Goal: Task Accomplishment & Management: Manage account settings

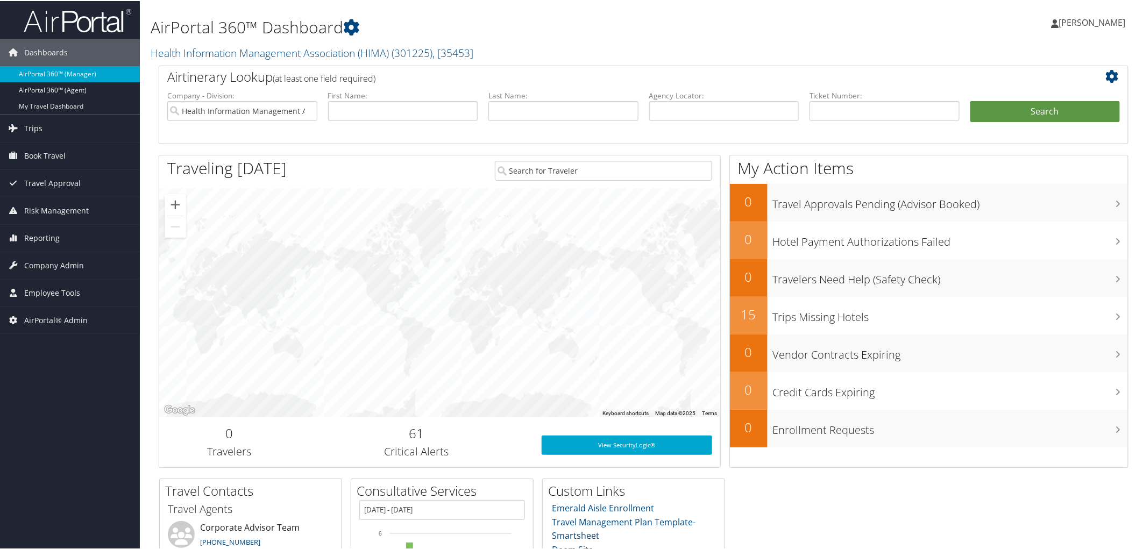
click at [542, 42] on h2 "Health Information Management Association (HIMA) ( 301225 ) , [ 35453 ]" at bounding box center [479, 51] width 657 height 18
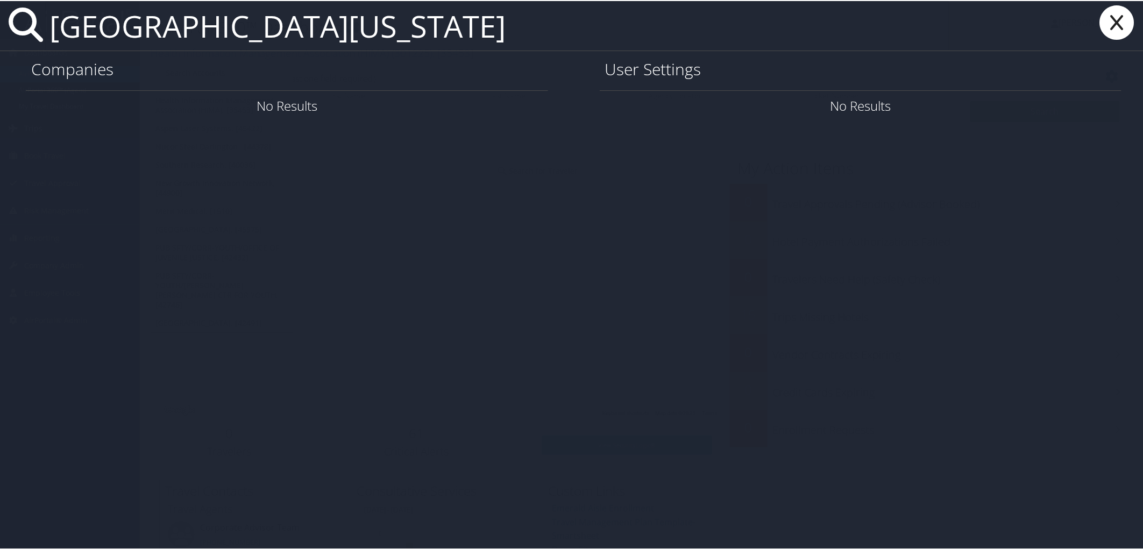
type input "[GEOGRAPHIC_DATA][US_STATE]"
click at [494, 104] on link "Company Info" at bounding box center [502, 105] width 80 height 18
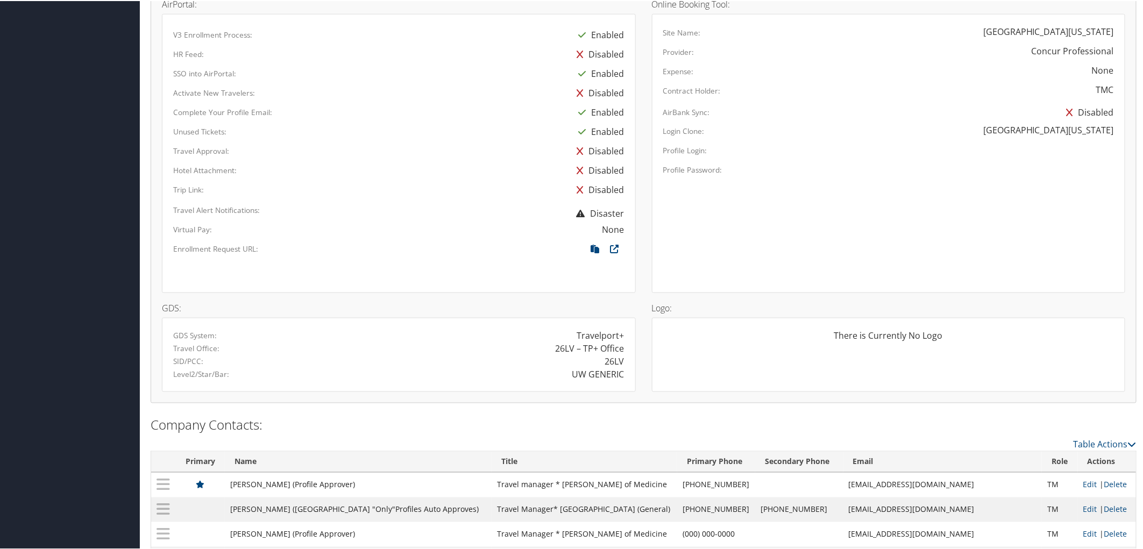
scroll to position [597, 0]
click at [609, 245] on icon at bounding box center [614, 250] width 19 height 14
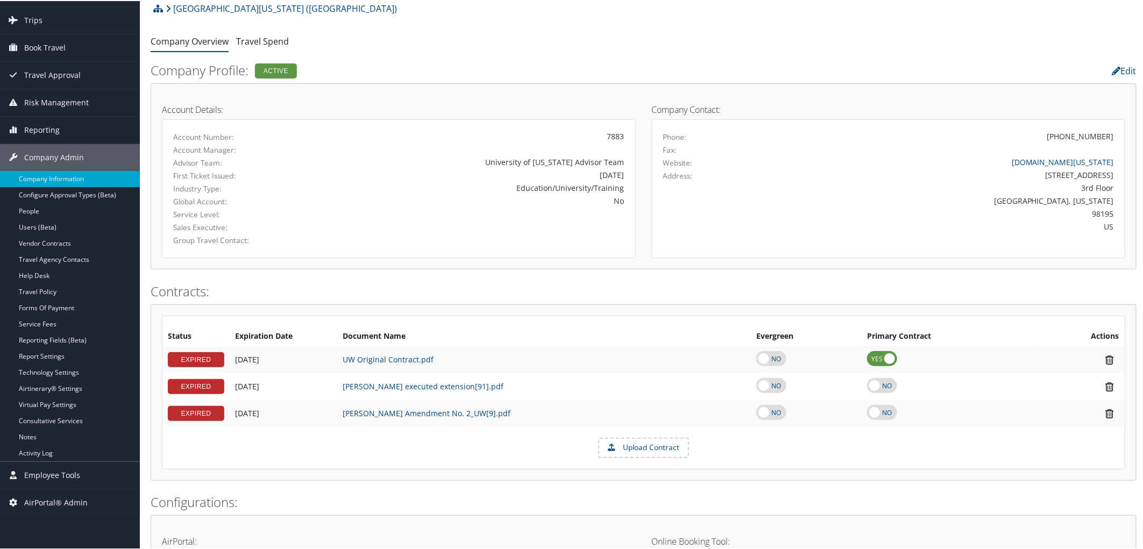
scroll to position [0, 0]
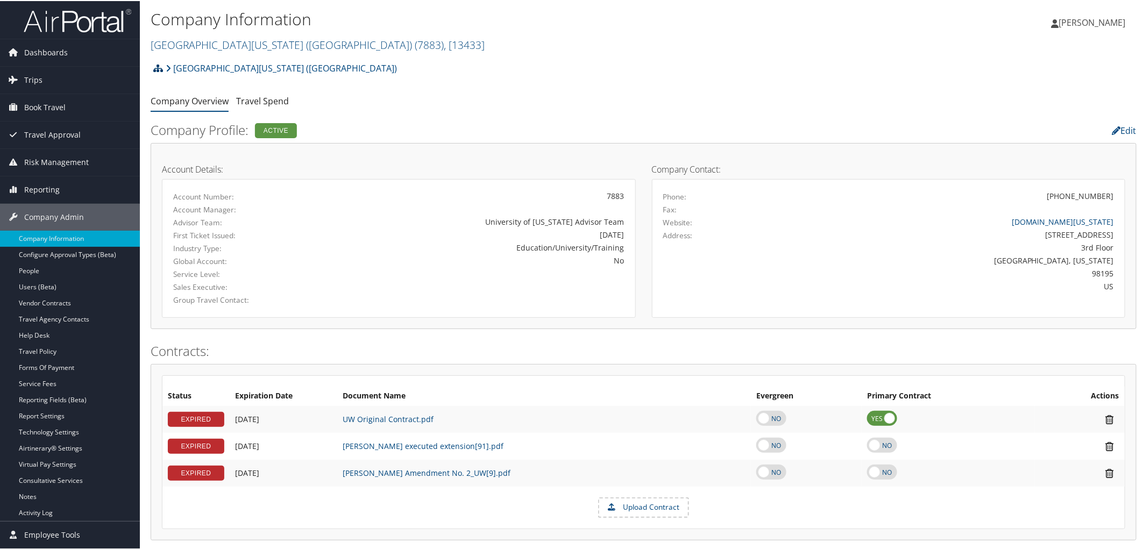
click at [155, 66] on icon at bounding box center [158, 67] width 10 height 9
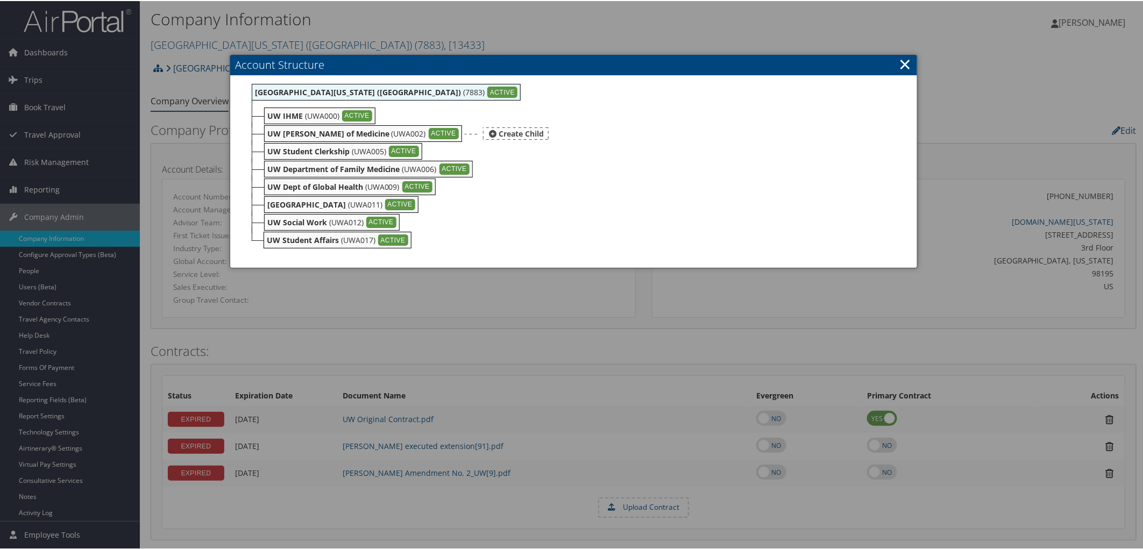
click at [429, 131] on div "ACTIVE" at bounding box center [444, 133] width 30 height 12
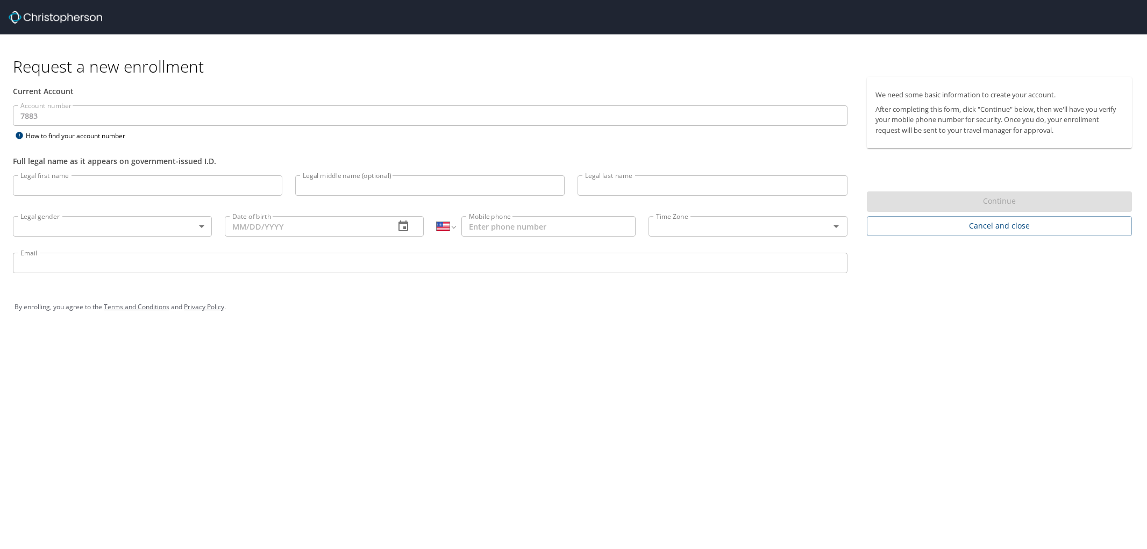
select select "US"
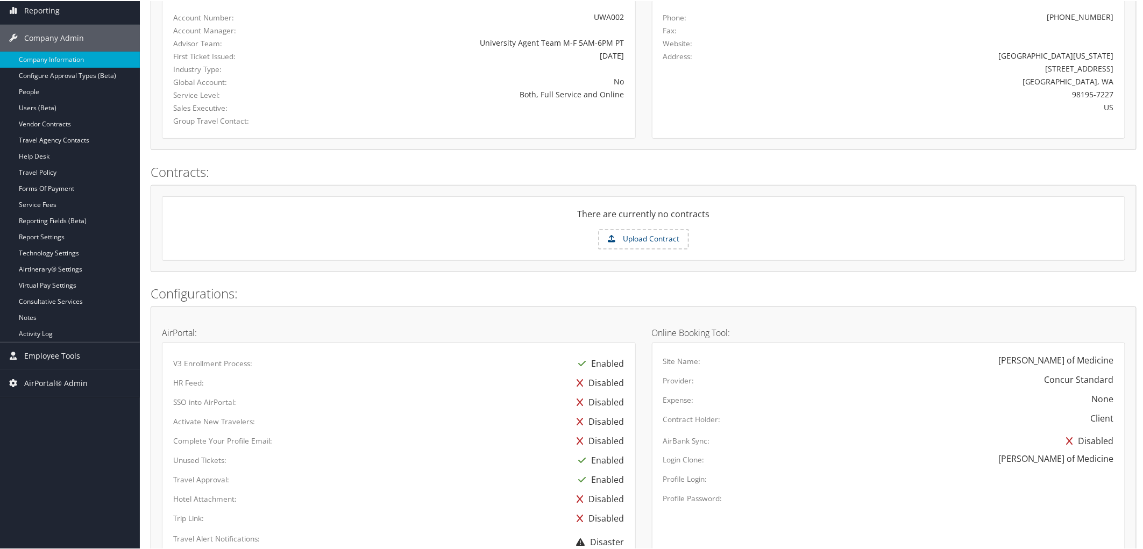
scroll to position [418, 0]
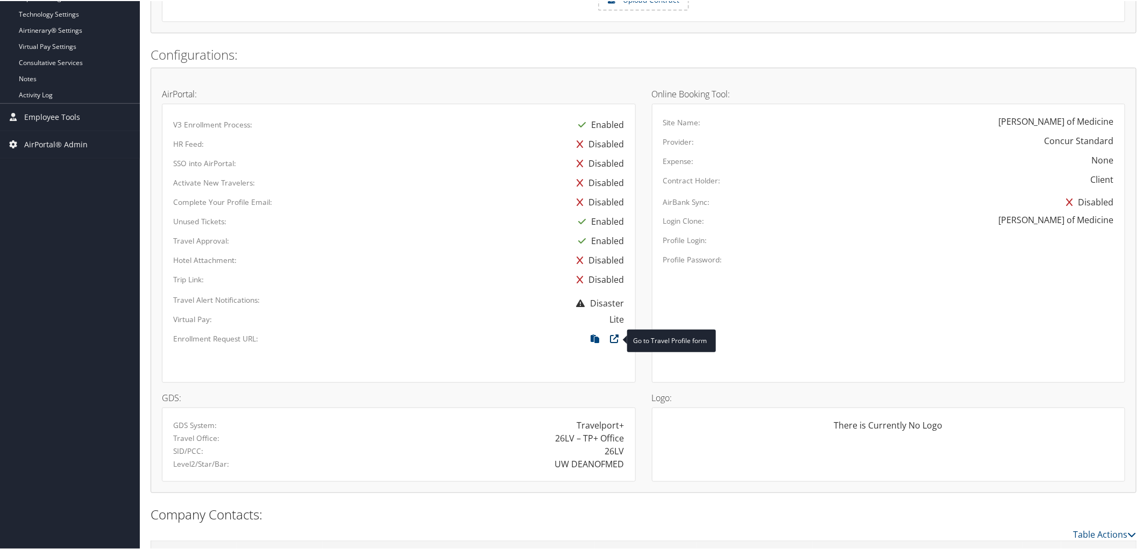
click at [606, 337] on icon at bounding box center [614, 340] width 19 height 14
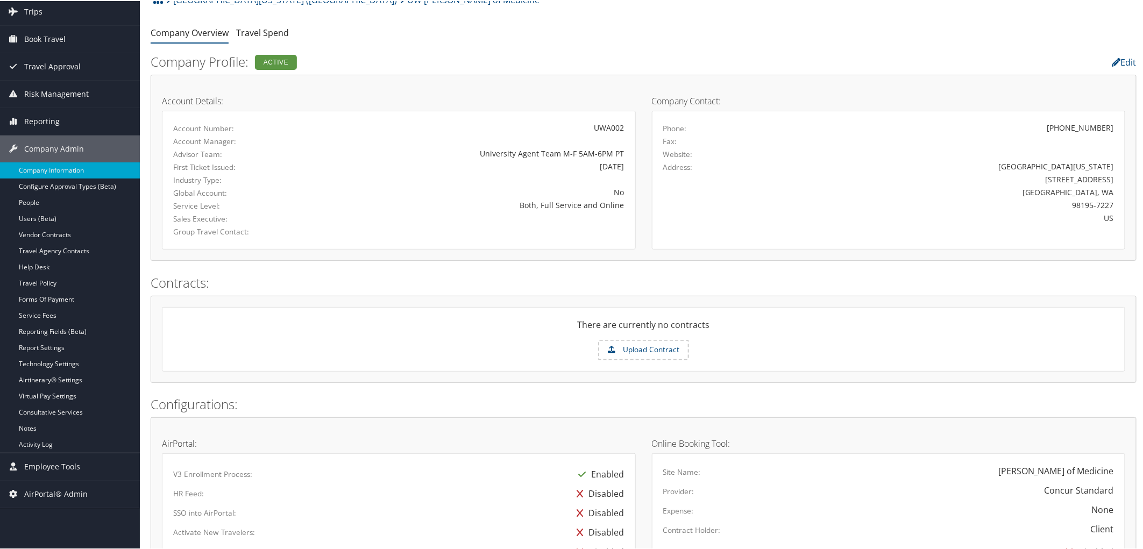
scroll to position [0, 0]
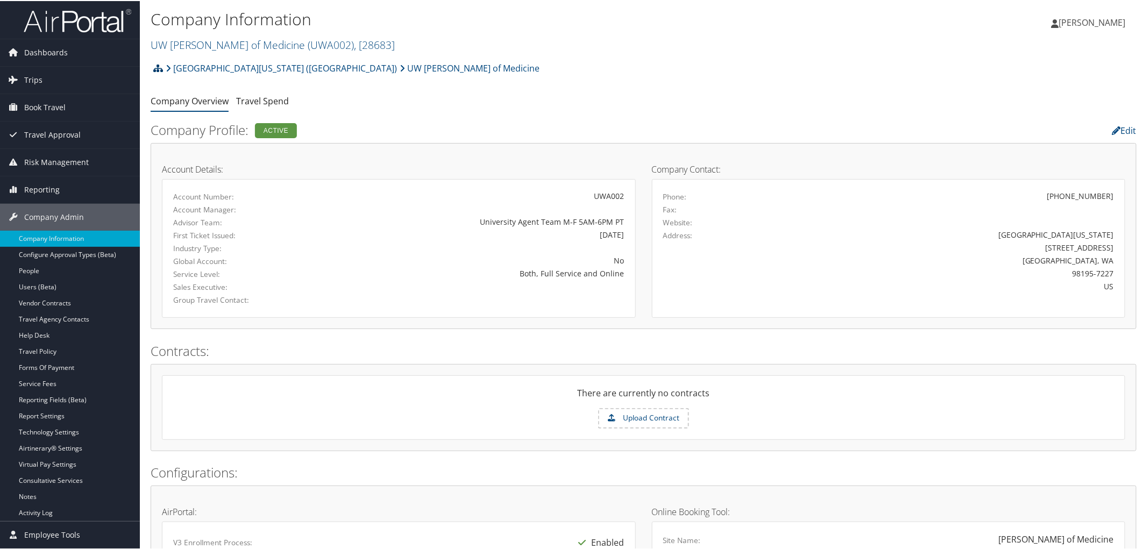
click at [157, 65] on icon at bounding box center [158, 67] width 10 height 9
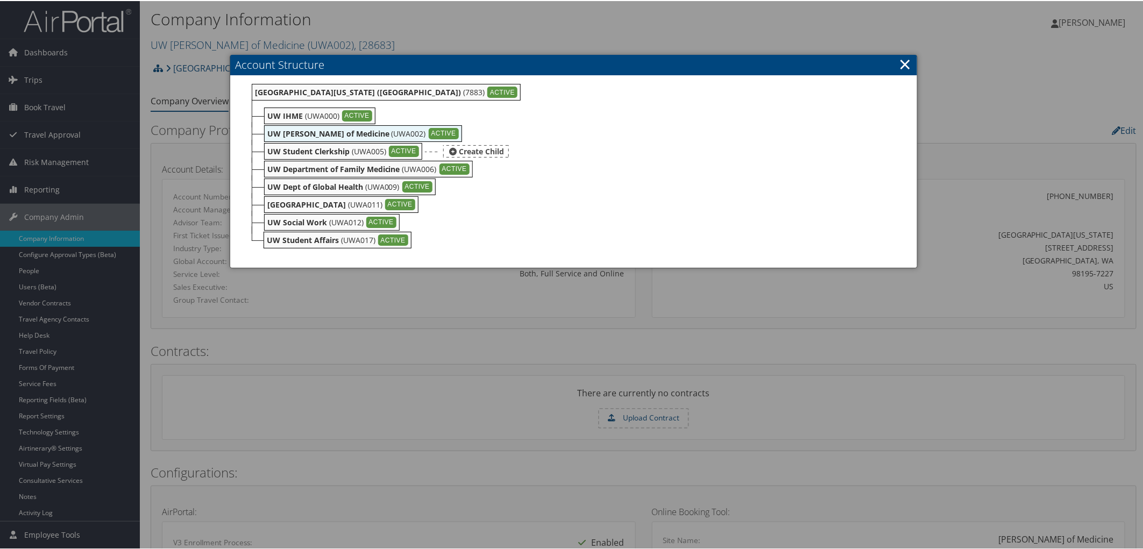
click at [409, 148] on div "ACTIVE" at bounding box center [404, 151] width 30 height 12
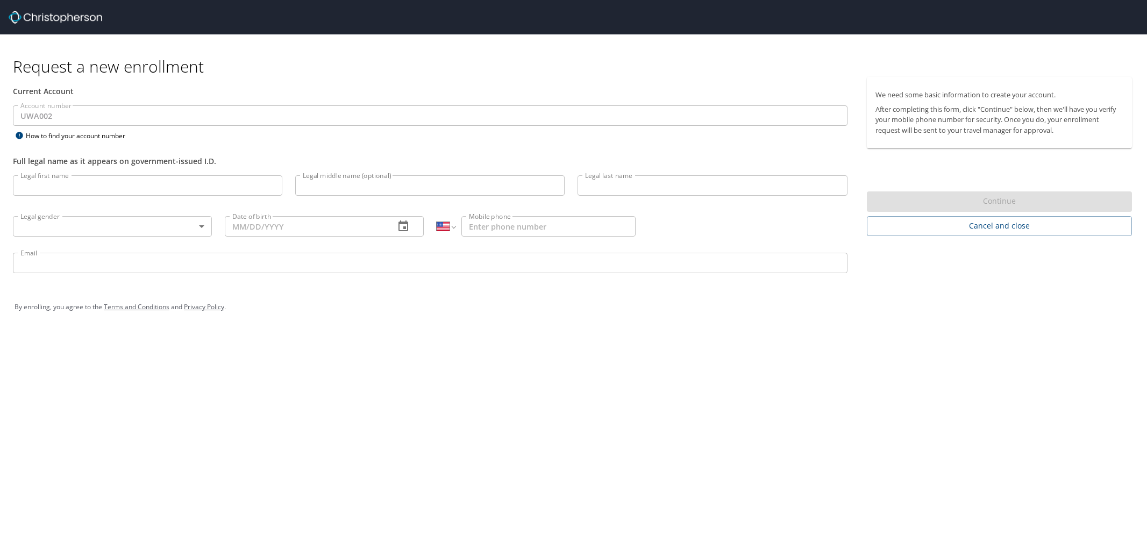
select select "US"
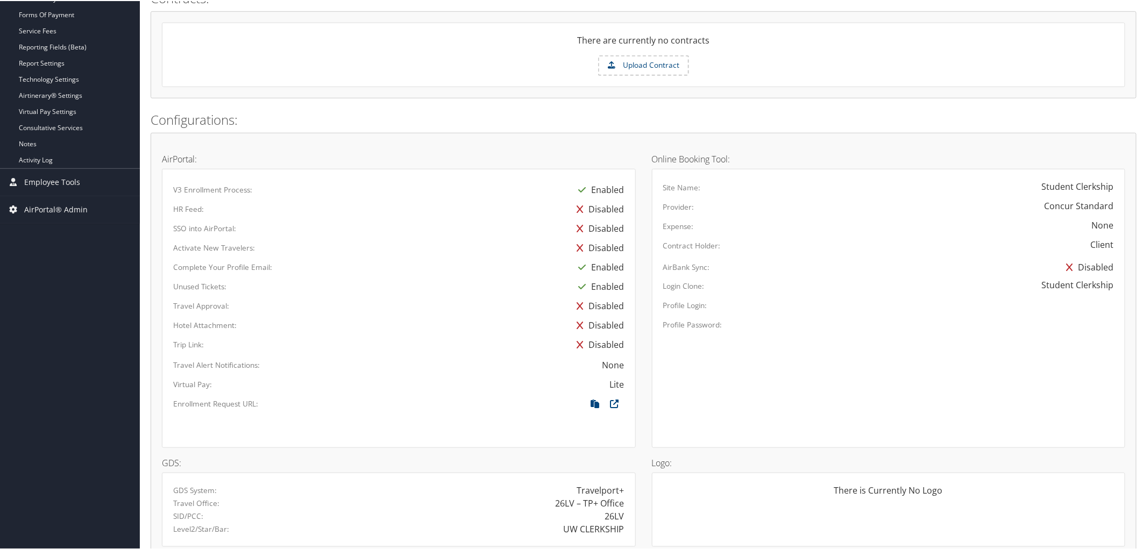
scroll to position [418, 0]
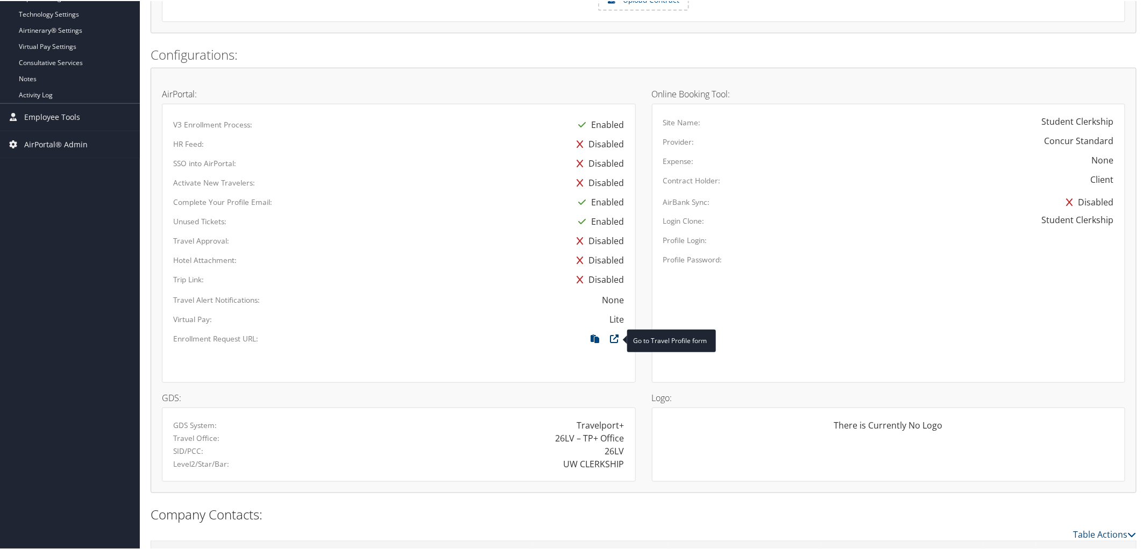
click at [614, 342] on icon at bounding box center [614, 340] width 19 height 14
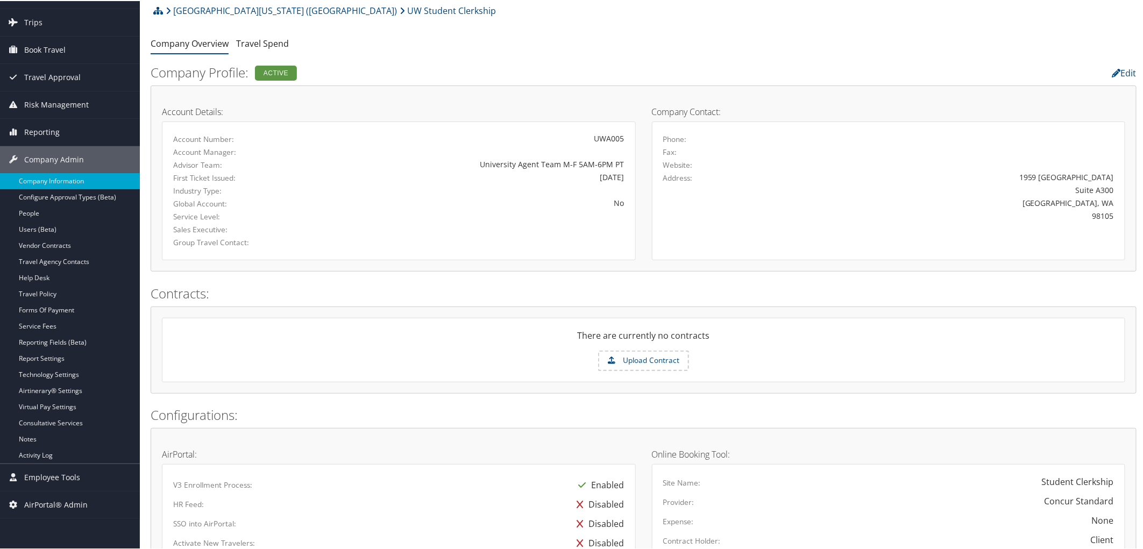
scroll to position [0, 0]
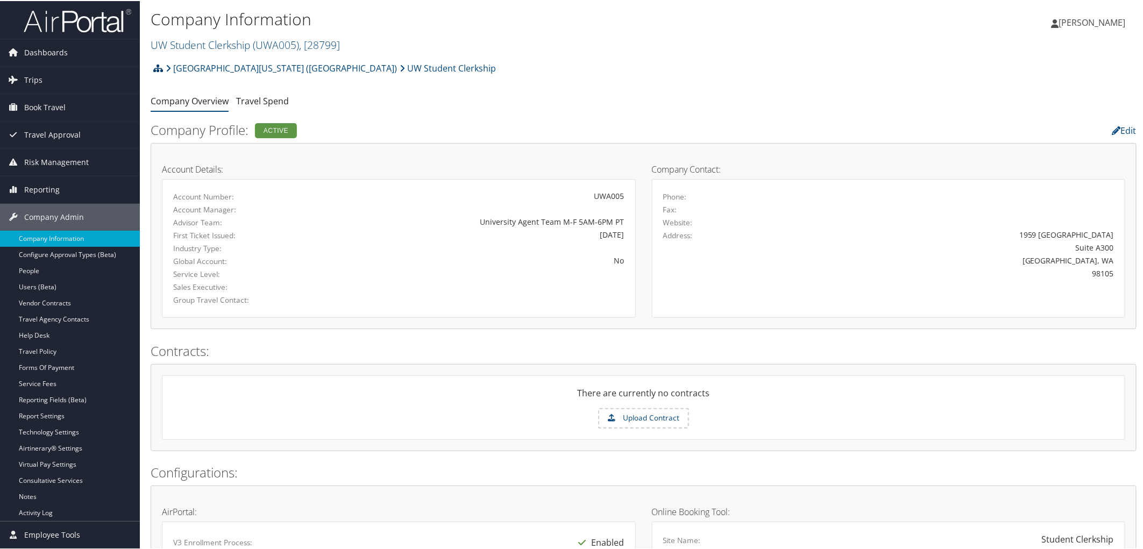
click at [160, 68] on icon at bounding box center [158, 67] width 10 height 9
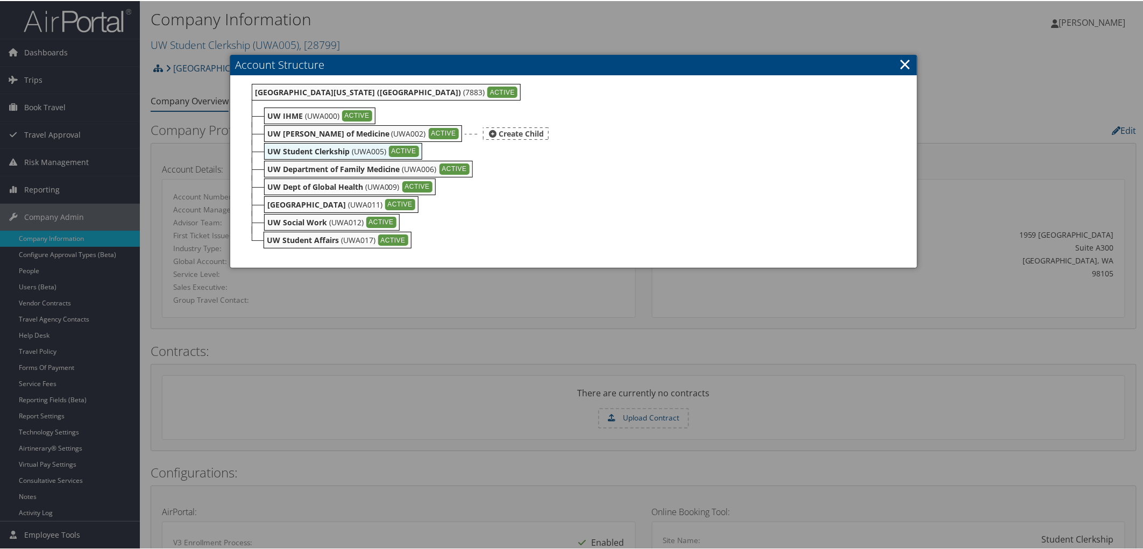
click at [429, 130] on div "ACTIVE" at bounding box center [444, 133] width 30 height 12
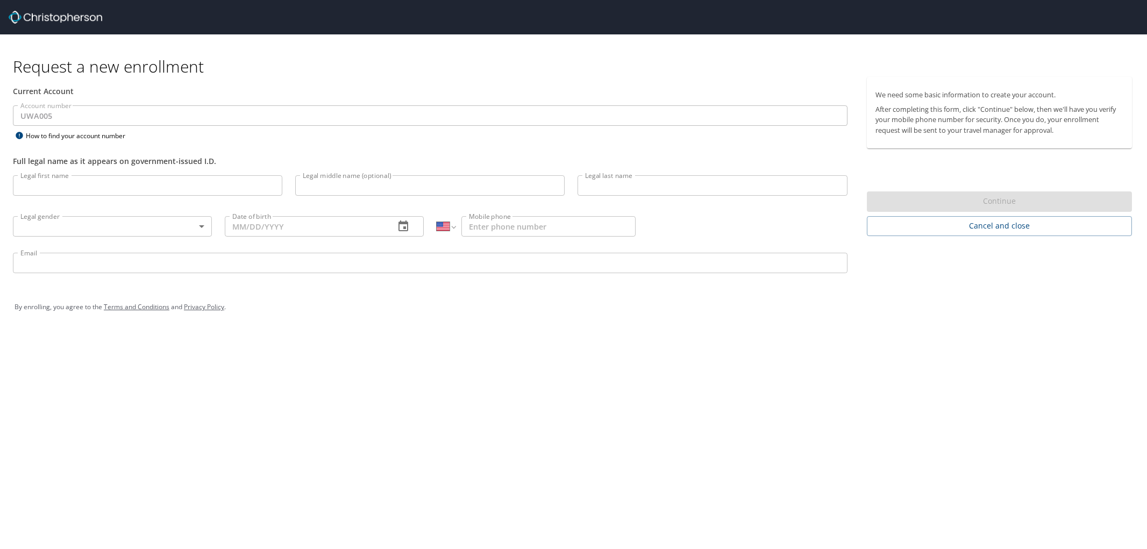
select select "US"
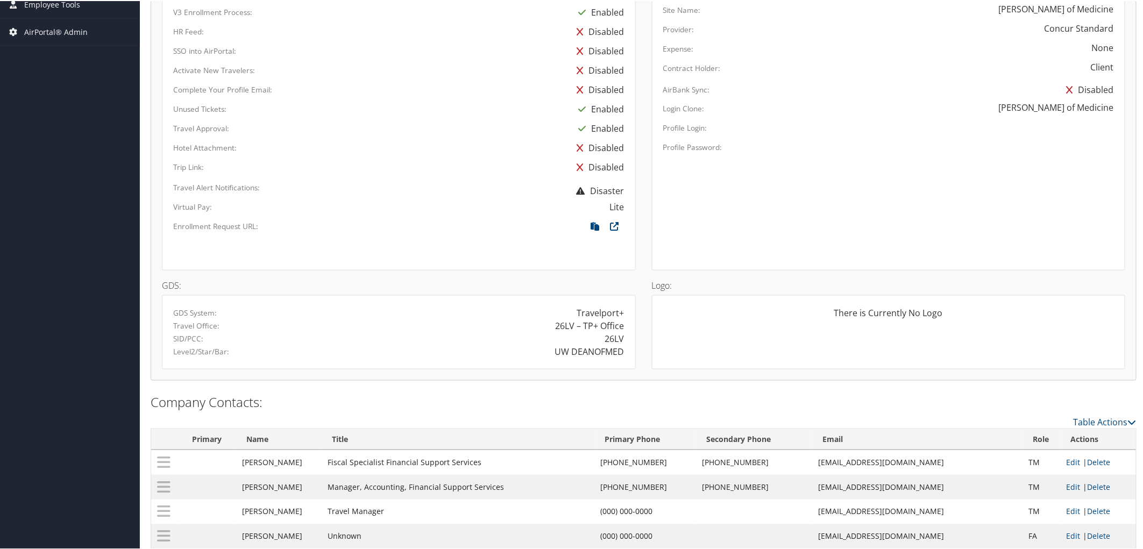
scroll to position [538, 0]
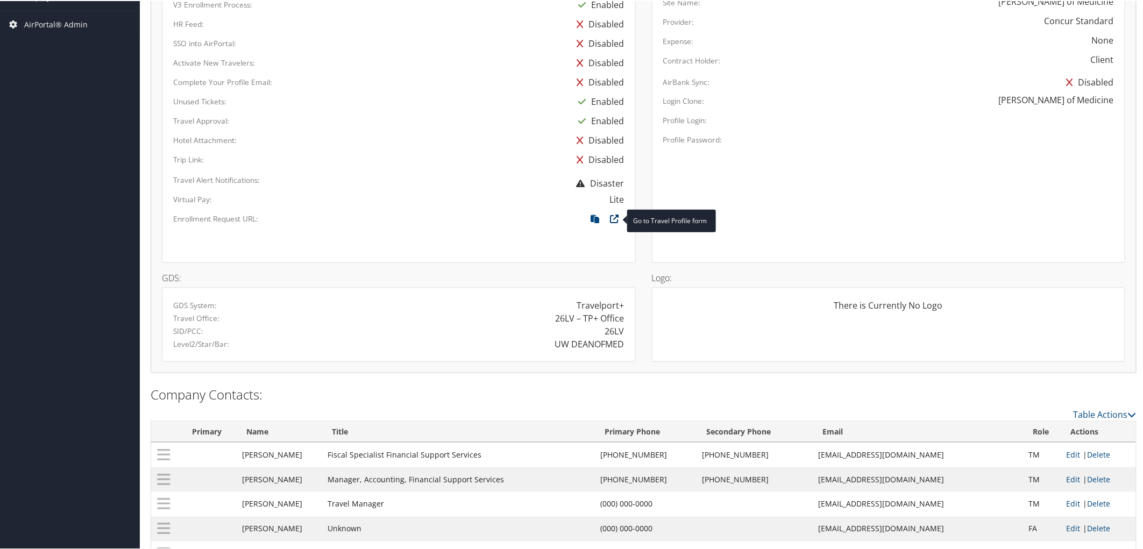
click at [610, 213] on icon at bounding box center [614, 220] width 19 height 14
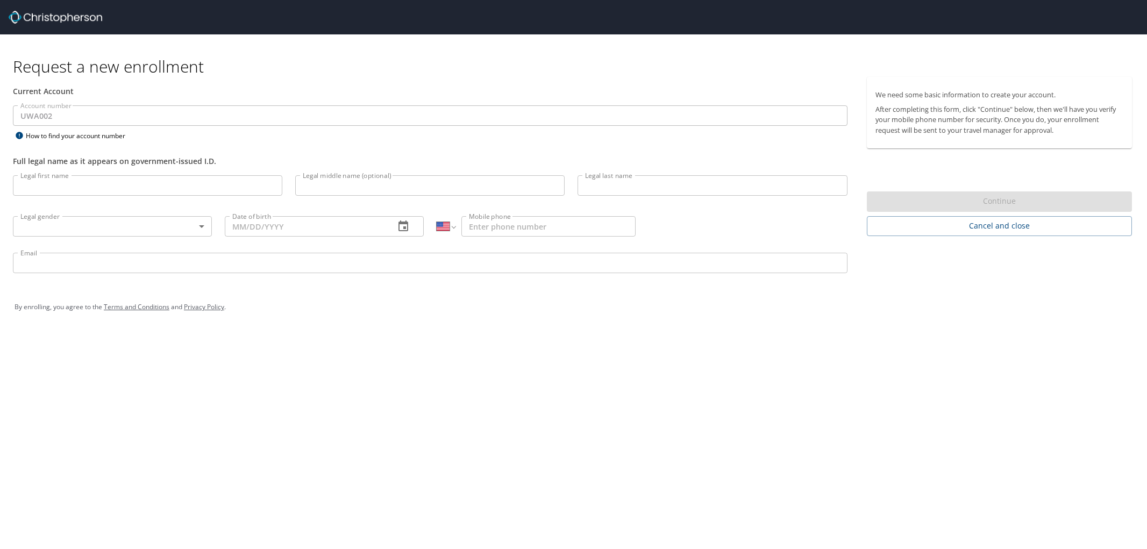
select select "US"
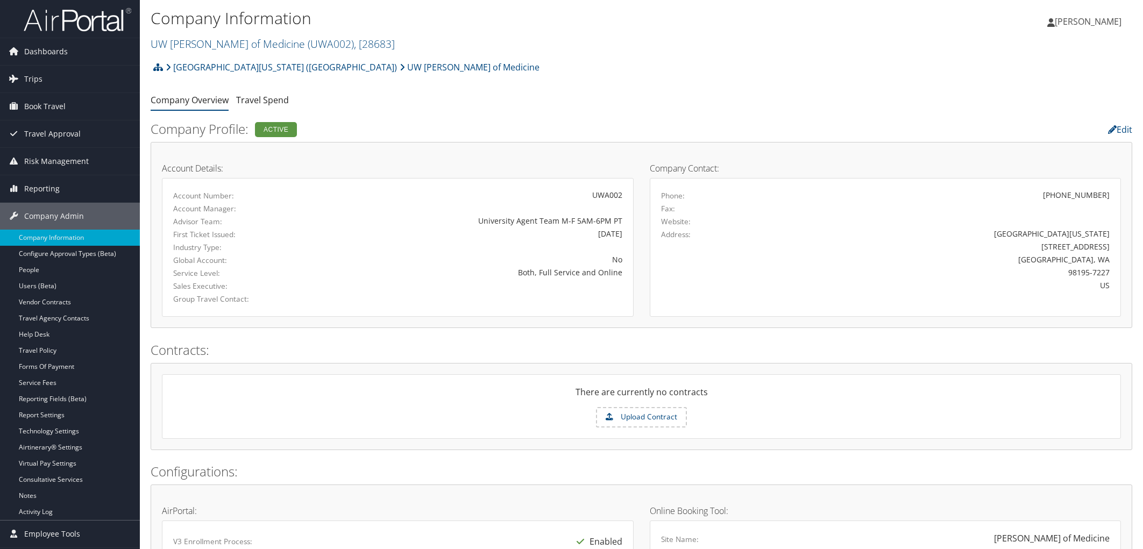
scroll to position [538, 0]
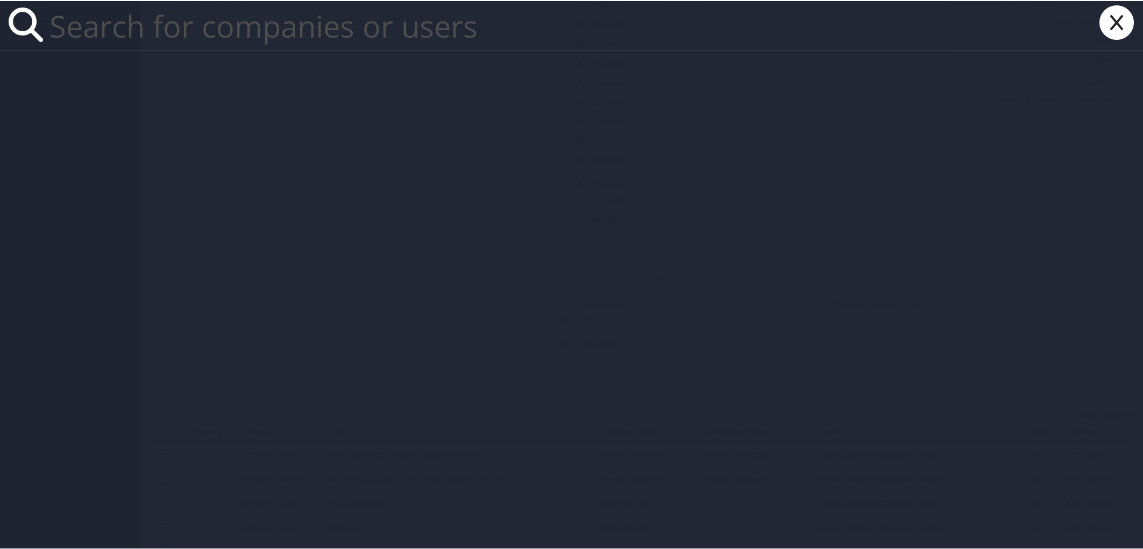
paste input "Seth Goertz"
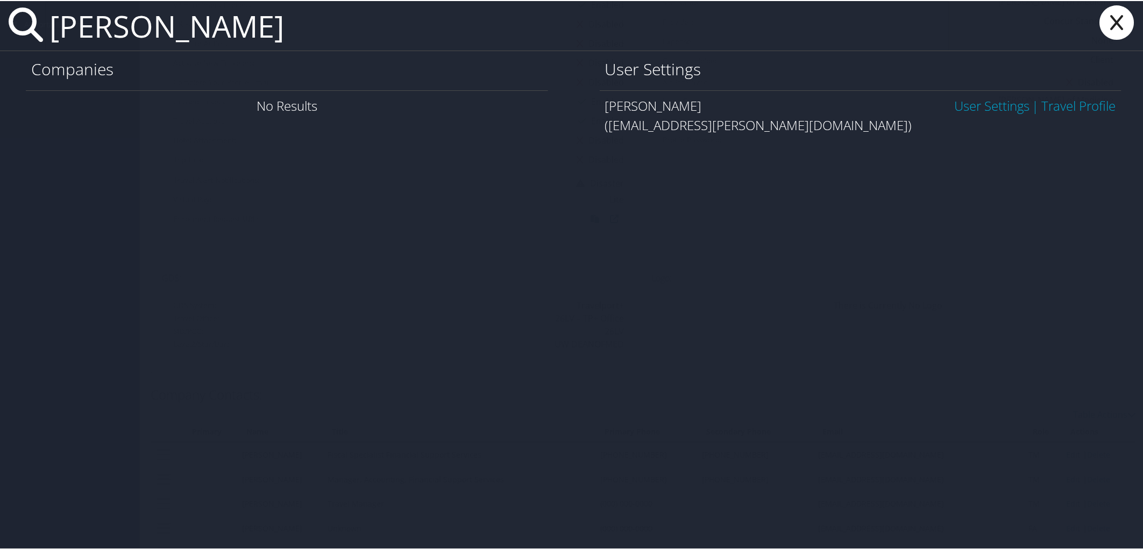
type input "Seth Goertz"
click at [1100, 24] on icon at bounding box center [1116, 21] width 43 height 34
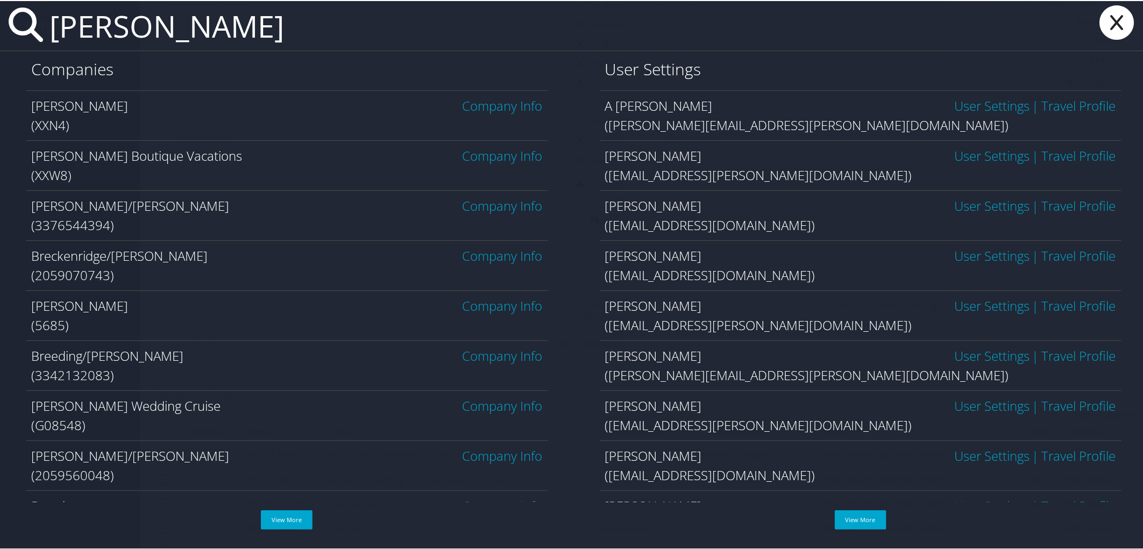
type input "brent counts"
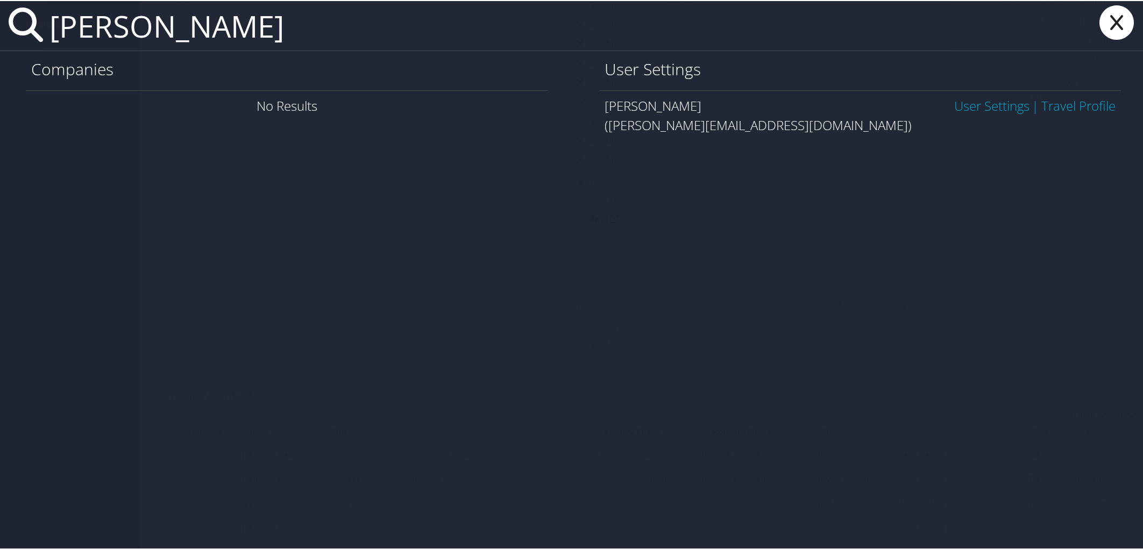
click at [977, 101] on link "User Settings" at bounding box center [991, 105] width 75 height 18
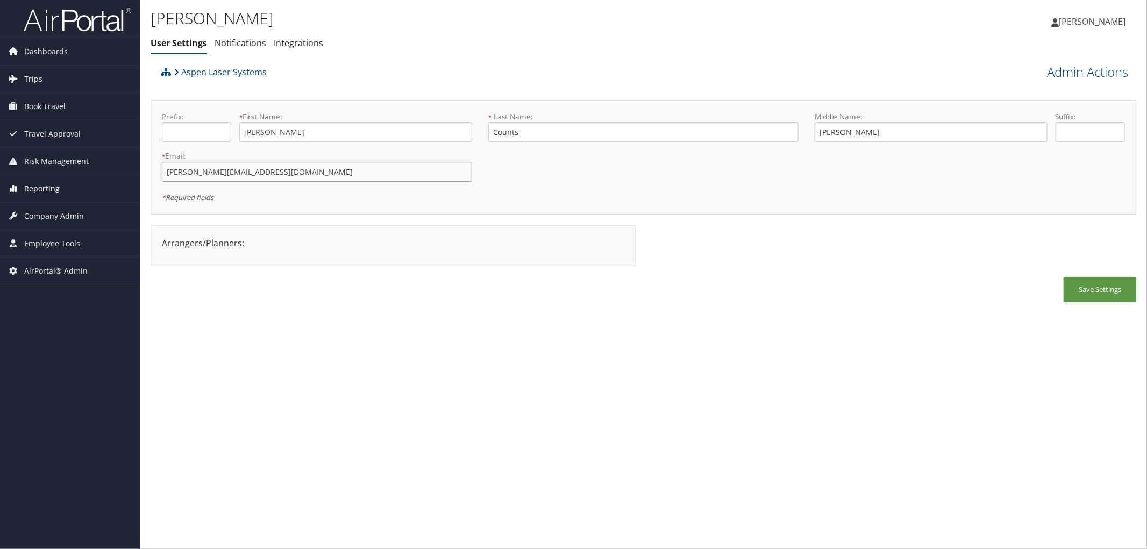
drag, startPoint x: 270, startPoint y: 172, endPoint x: 124, endPoint y: 176, distance: 145.8
click at [124, 176] on div "Dashboards AirPortal 360™ (Manager) AirPortal 360™ (Agent) My Travel Dashboard …" at bounding box center [573, 274] width 1147 height 549
click at [54, 112] on span "Book Travel" at bounding box center [44, 106] width 41 height 27
click at [298, 87] on div "Aspen Laser Systems" at bounding box center [520, 75] width 723 height 29
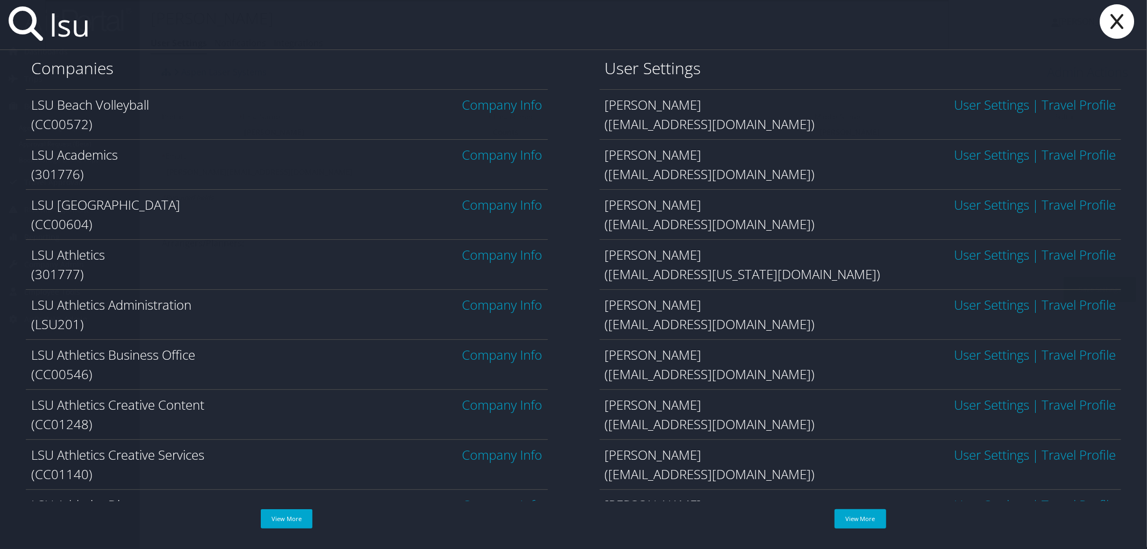
type input "lsu"
click at [514, 154] on link "Company Info" at bounding box center [502, 155] width 80 height 18
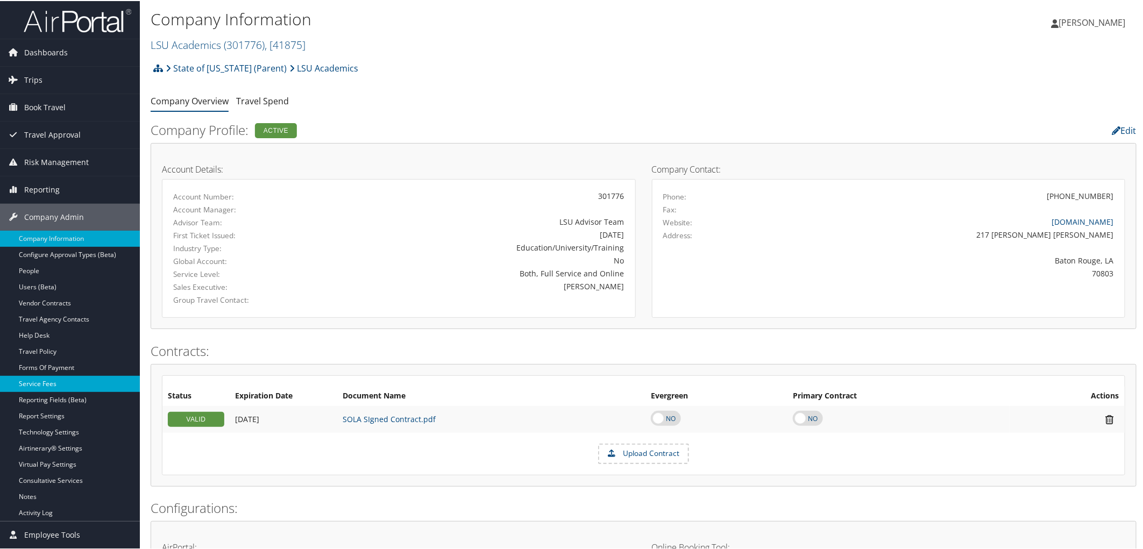
click at [51, 380] on link "Service Fees" at bounding box center [70, 383] width 140 height 16
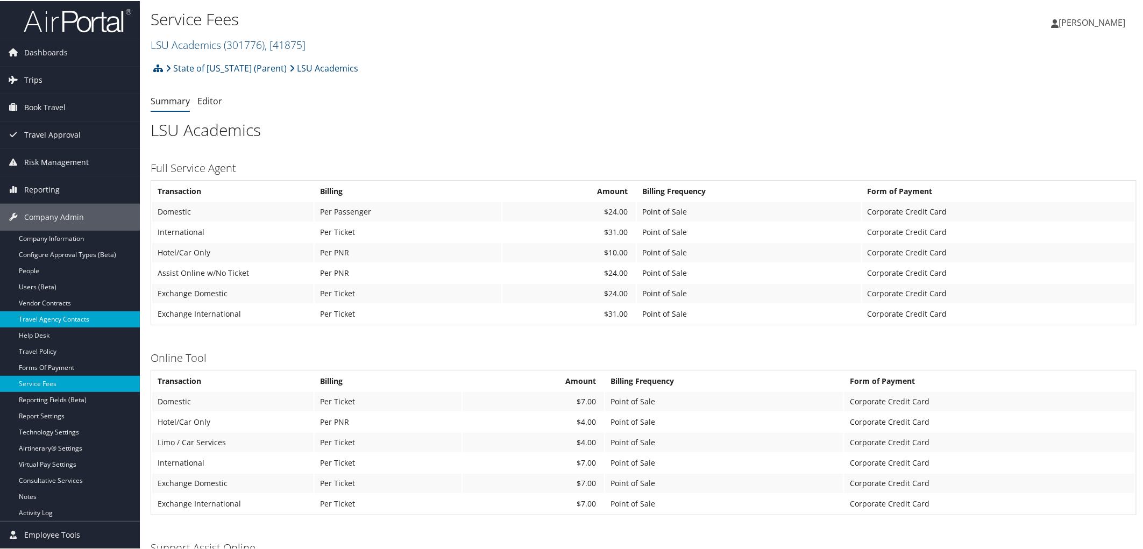
click at [56, 315] on link "Travel Agency Contacts" at bounding box center [70, 318] width 140 height 16
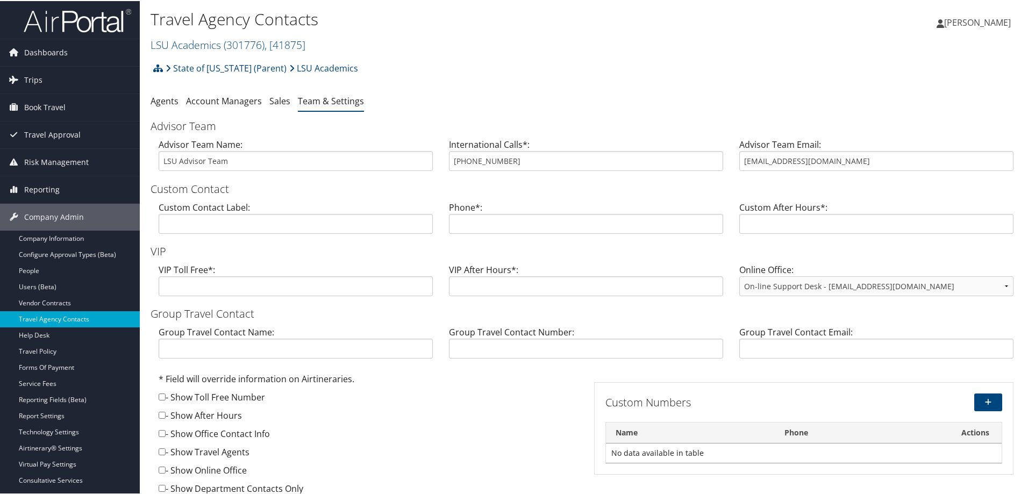
click at [375, 73] on div "State of Louisiana (Parent) LSU Academics Account Structure State of Louisiana …" at bounding box center [586, 70] width 871 height 29
click at [439, 49] on h2 "LSU Academics ( 301776 ) , [ 41875 ]" at bounding box center [441, 43] width 581 height 18
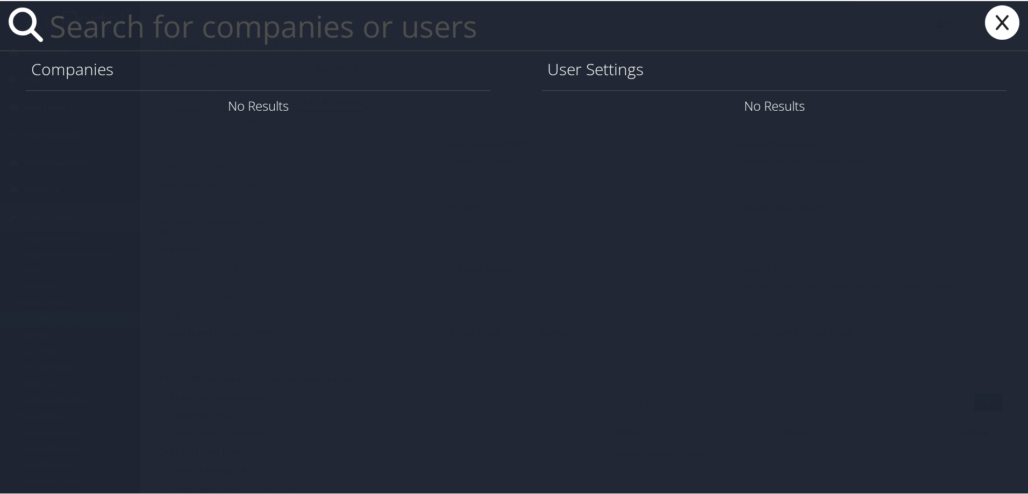
paste input "[EMAIL_ADDRESS][DOMAIN_NAME]"
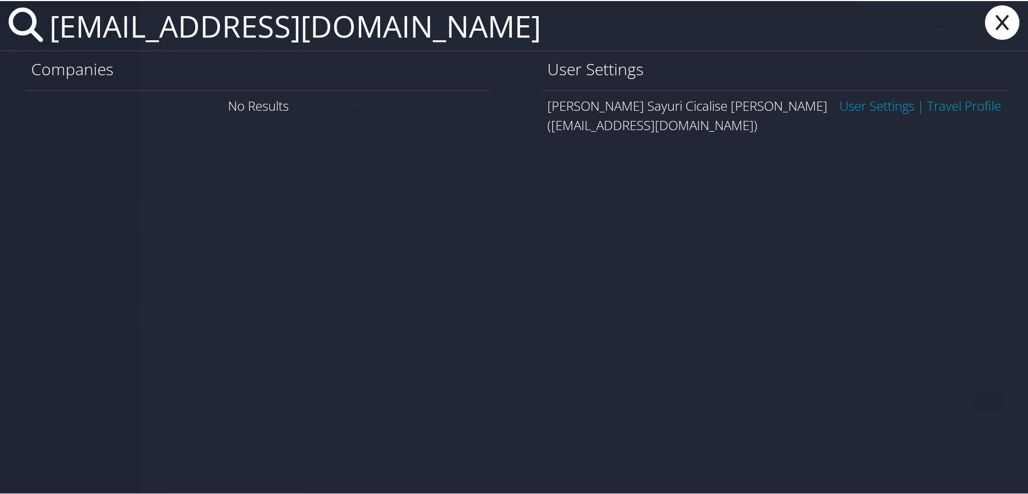
type input "[EMAIL_ADDRESS][DOMAIN_NAME]"
click at [868, 102] on link "User Settings" at bounding box center [876, 105] width 75 height 18
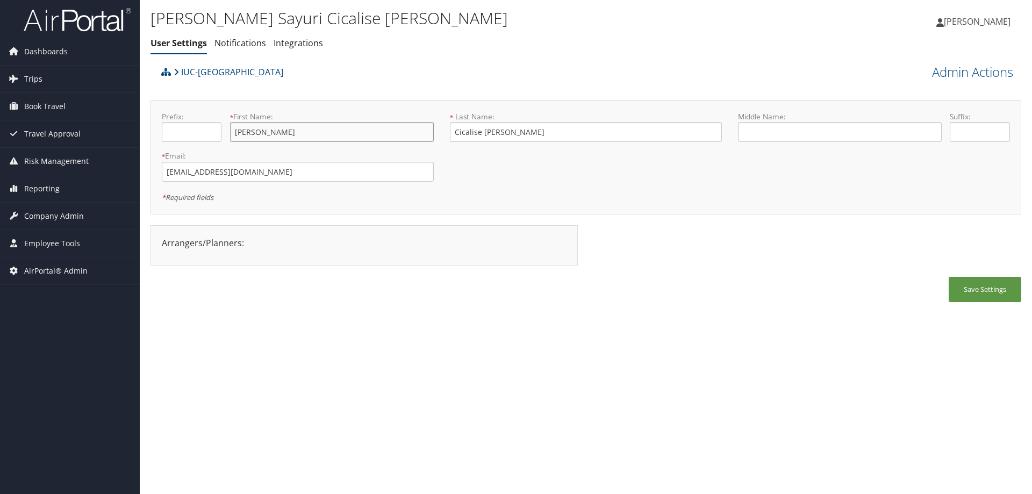
drag, startPoint x: 293, startPoint y: 131, endPoint x: 229, endPoint y: 136, distance: 64.1
click at [229, 136] on div "Prefix: * First Name: [PERSON_NAME] This field is required" at bounding box center [298, 130] width 288 height 39
drag, startPoint x: 539, startPoint y: 132, endPoint x: 450, endPoint y: 134, distance: 89.3
click at [450, 134] on input "Cicalise [PERSON_NAME]" at bounding box center [586, 132] width 272 height 20
